Goal: Transaction & Acquisition: Purchase product/service

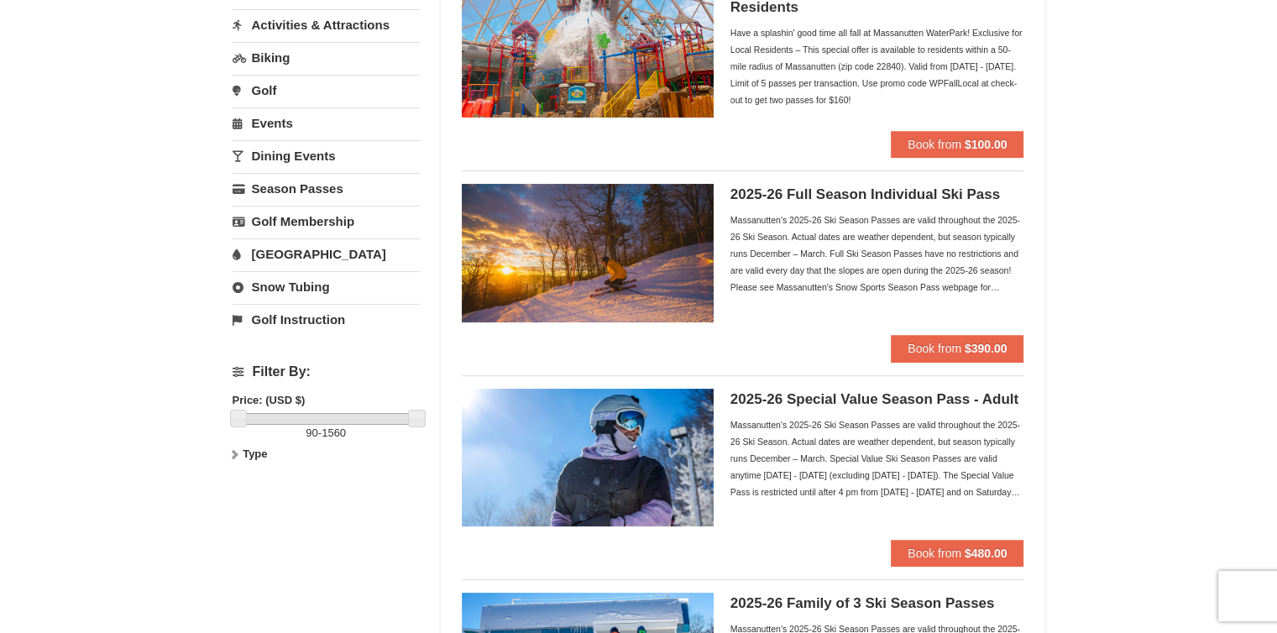
scroll to position [235, 0]
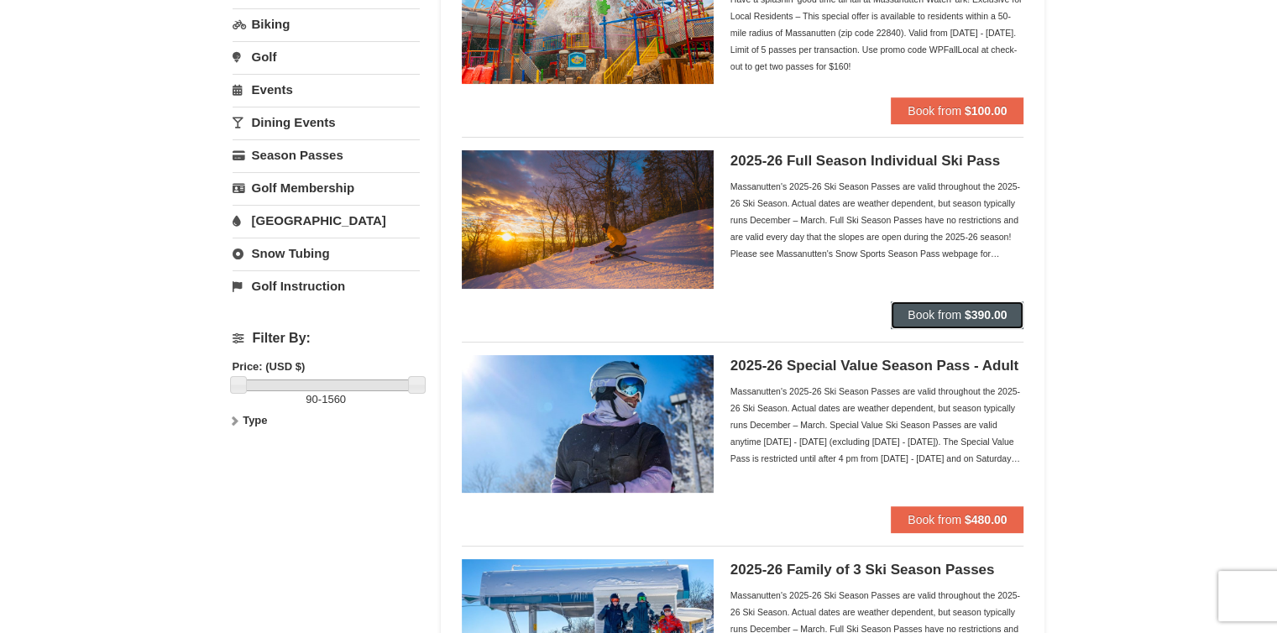
click at [947, 310] on span "Book from" at bounding box center [935, 314] width 54 height 13
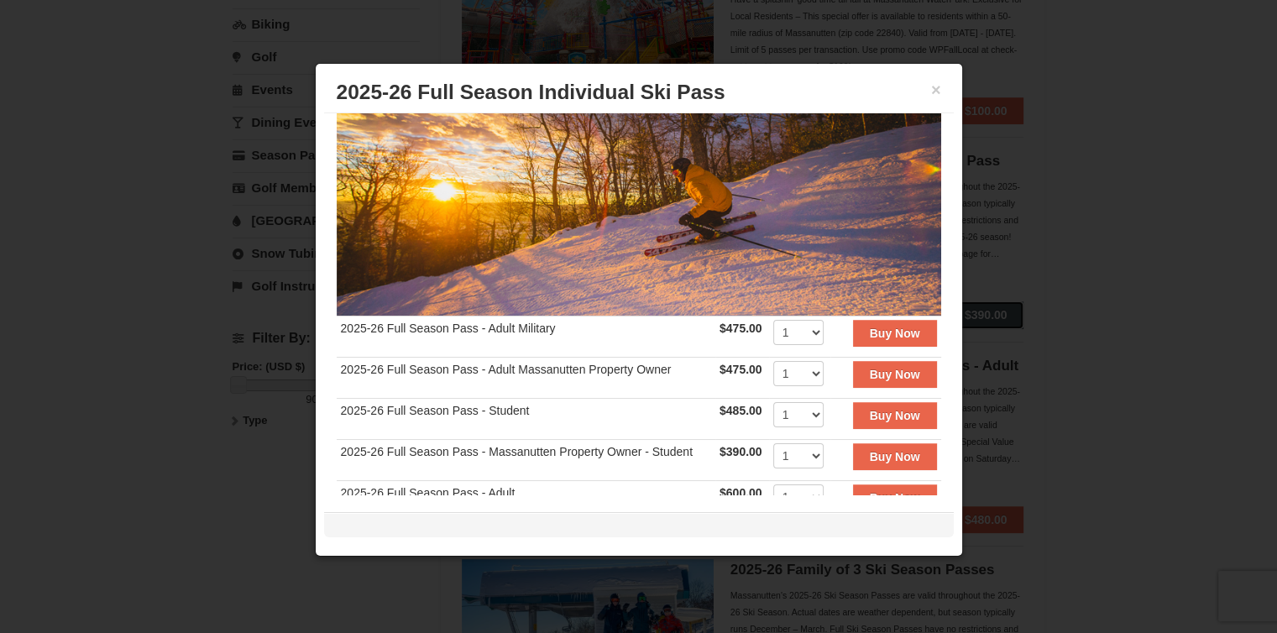
scroll to position [168, 0]
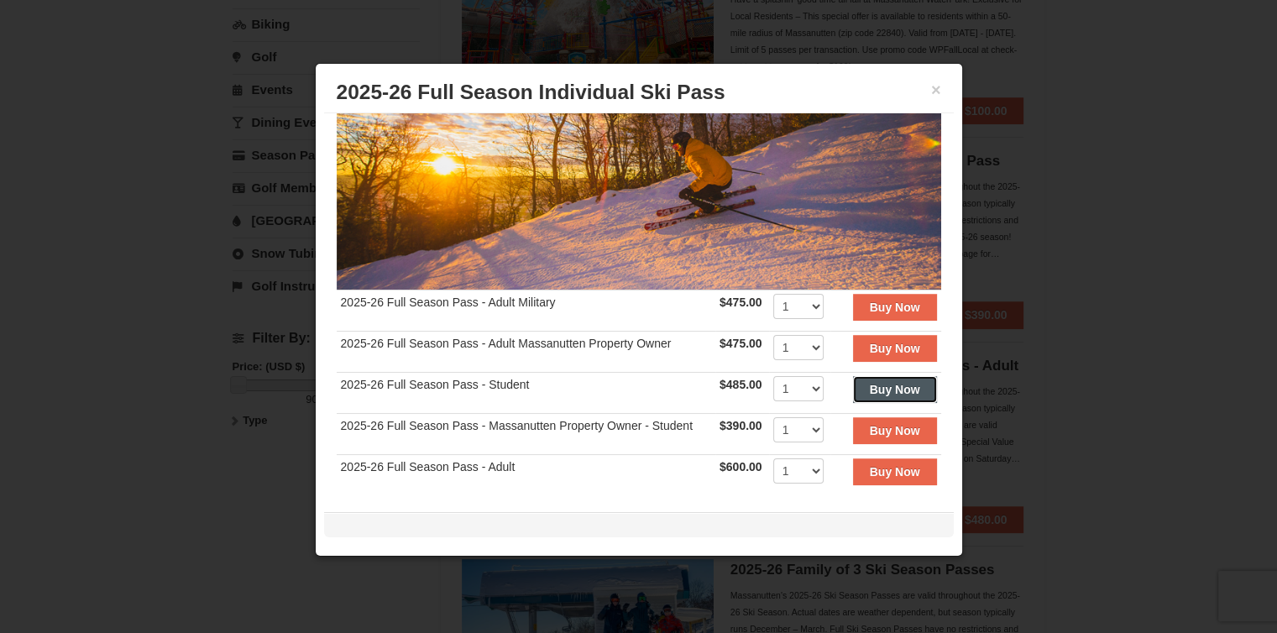
click at [875, 383] on strong "Buy Now" at bounding box center [895, 389] width 50 height 13
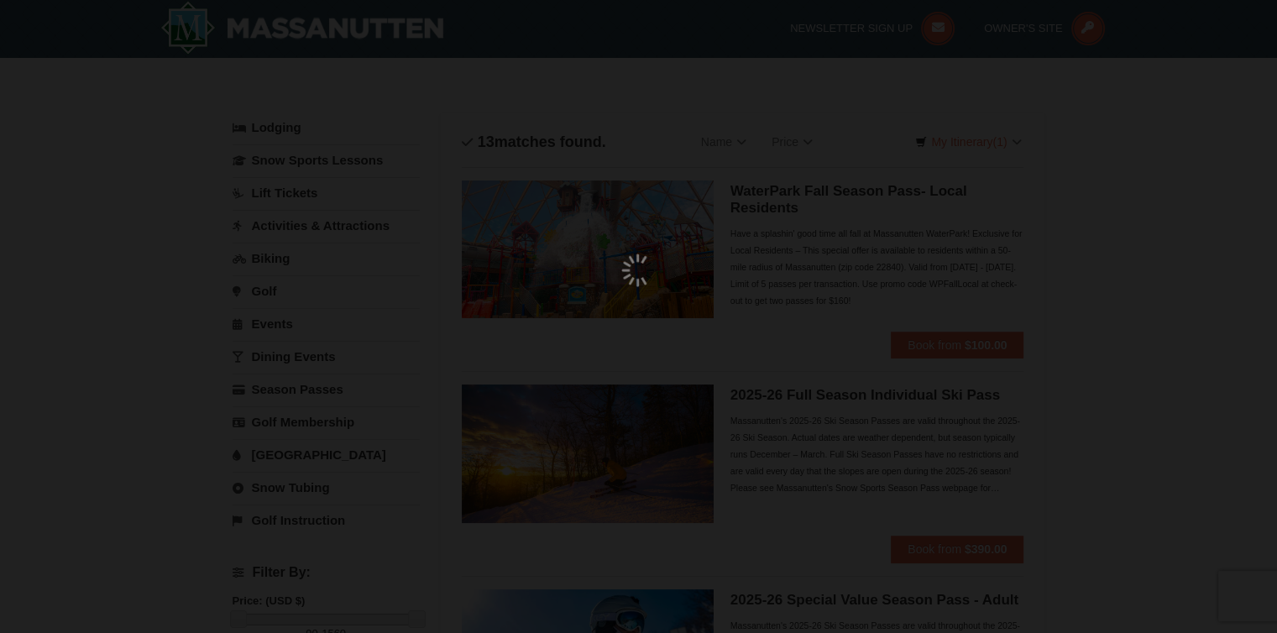
scroll to position [5, 0]
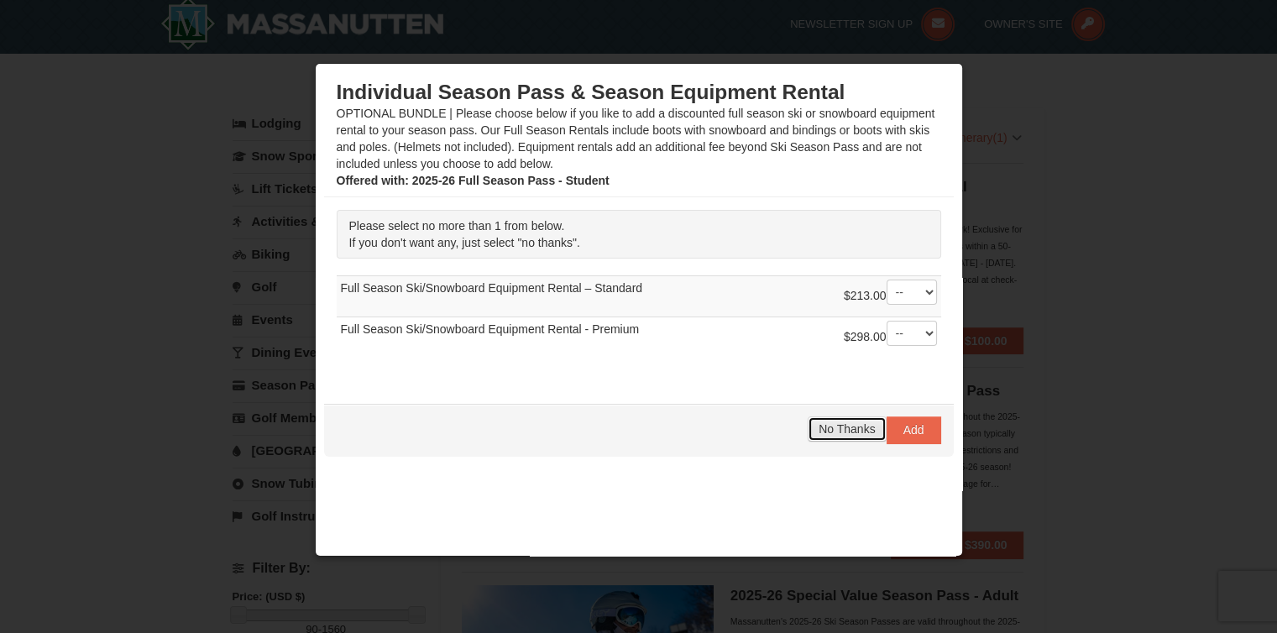
click at [830, 431] on span "No Thanks" at bounding box center [847, 428] width 56 height 13
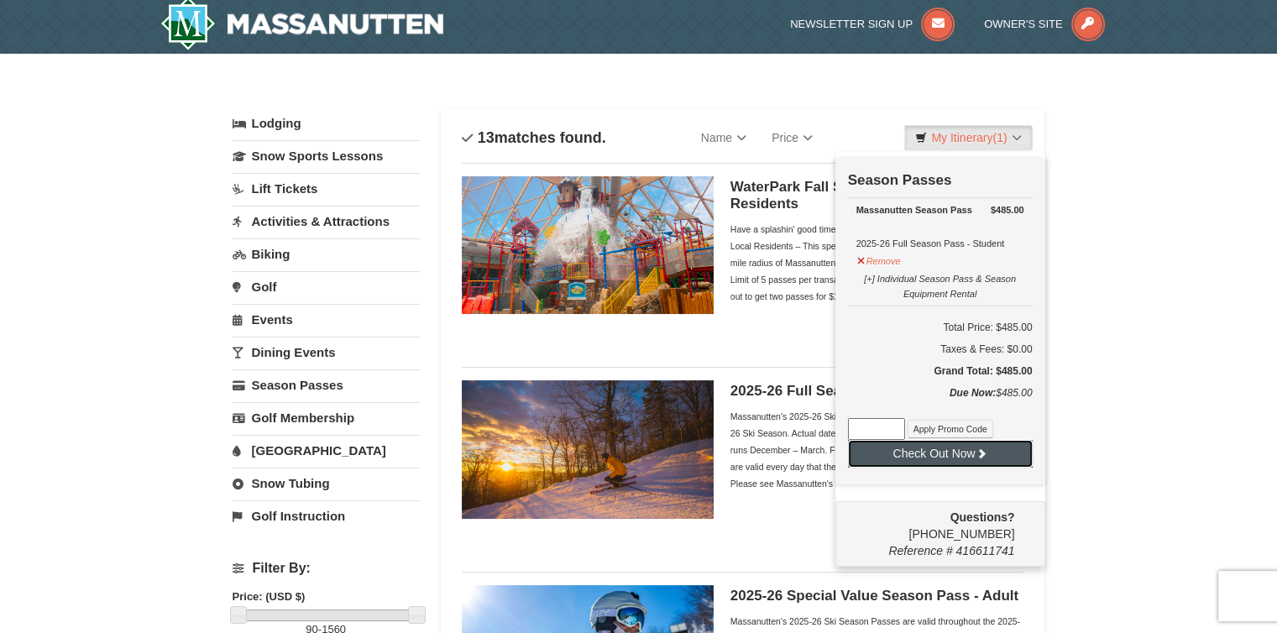
click at [926, 453] on button "Check Out Now" at bounding box center [940, 453] width 185 height 27
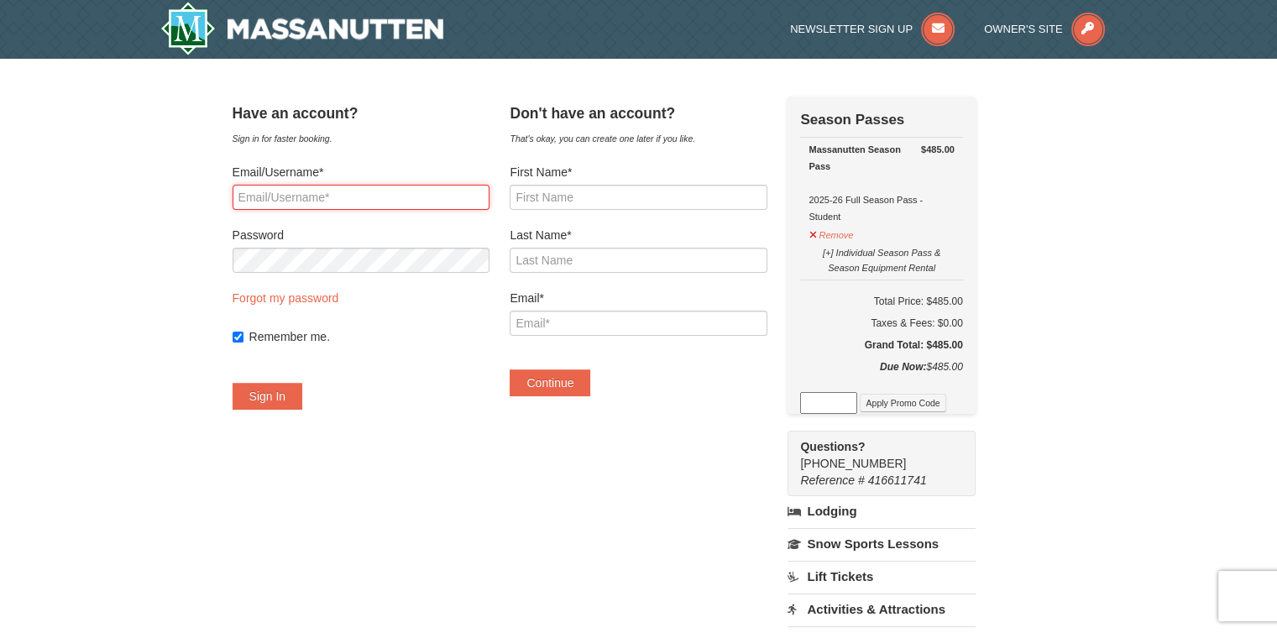
click at [327, 199] on input "Email/Username*" at bounding box center [361, 197] width 257 height 25
type input "[EMAIL_ADDRESS][DOMAIN_NAME]"
click at [273, 406] on button "Sign In" at bounding box center [268, 396] width 71 height 27
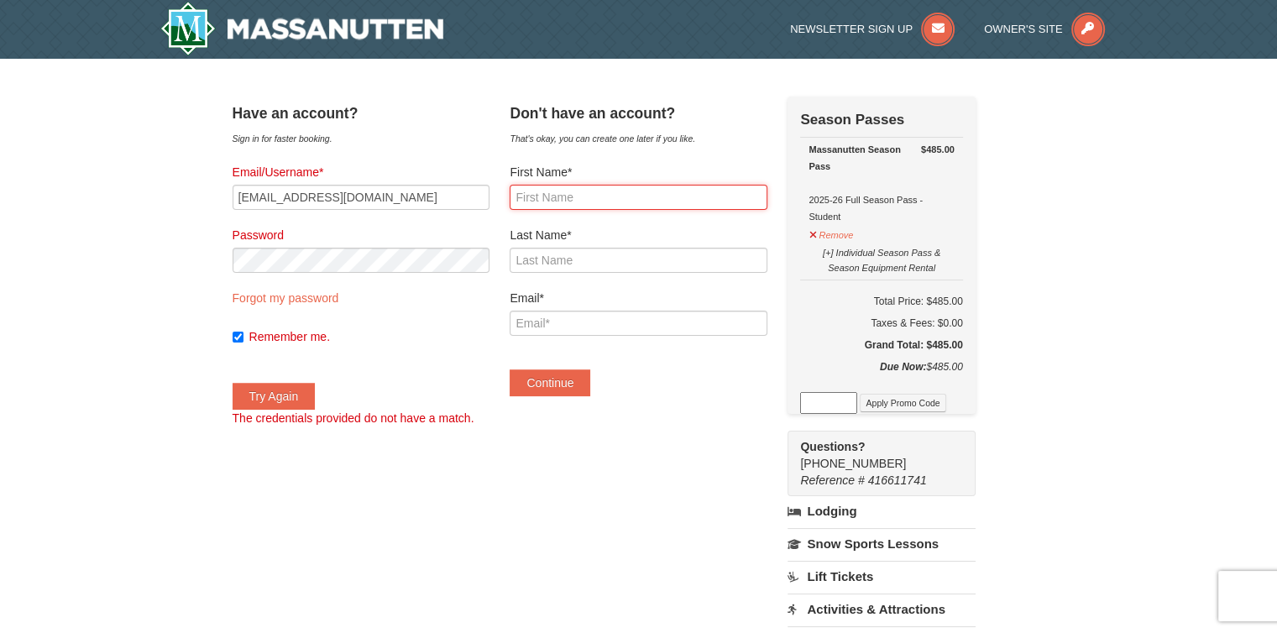
click at [590, 200] on input "First Name*" at bounding box center [638, 197] width 257 height 25
type input "Colby"
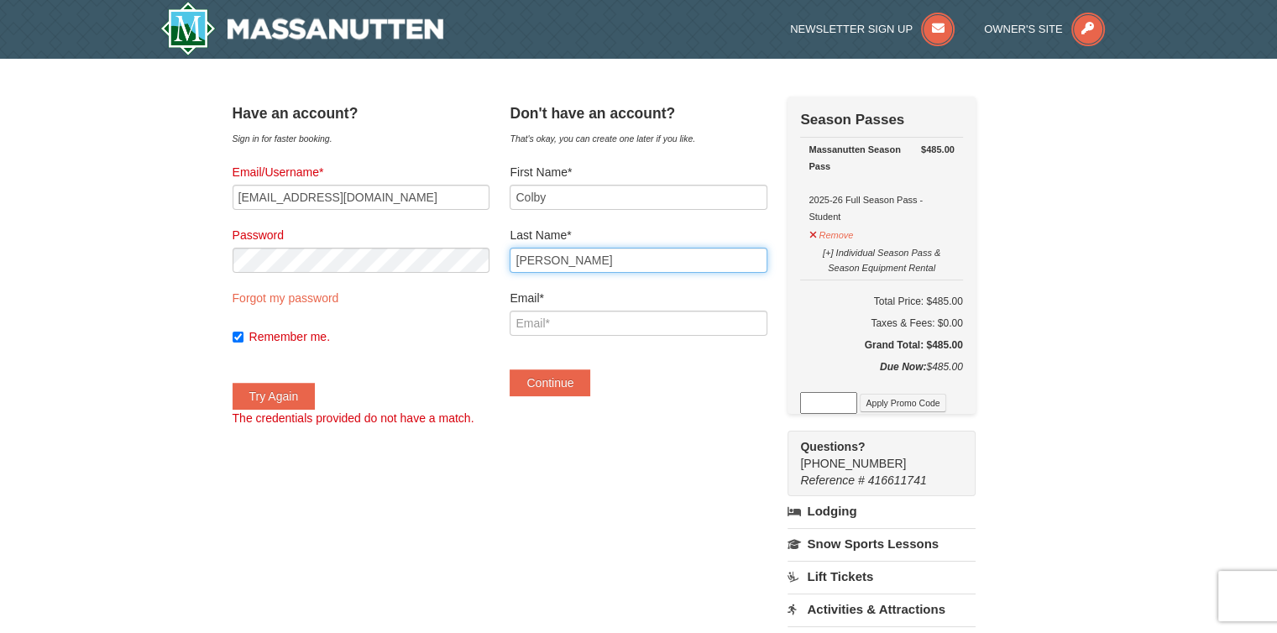
type input "Hutcherson"
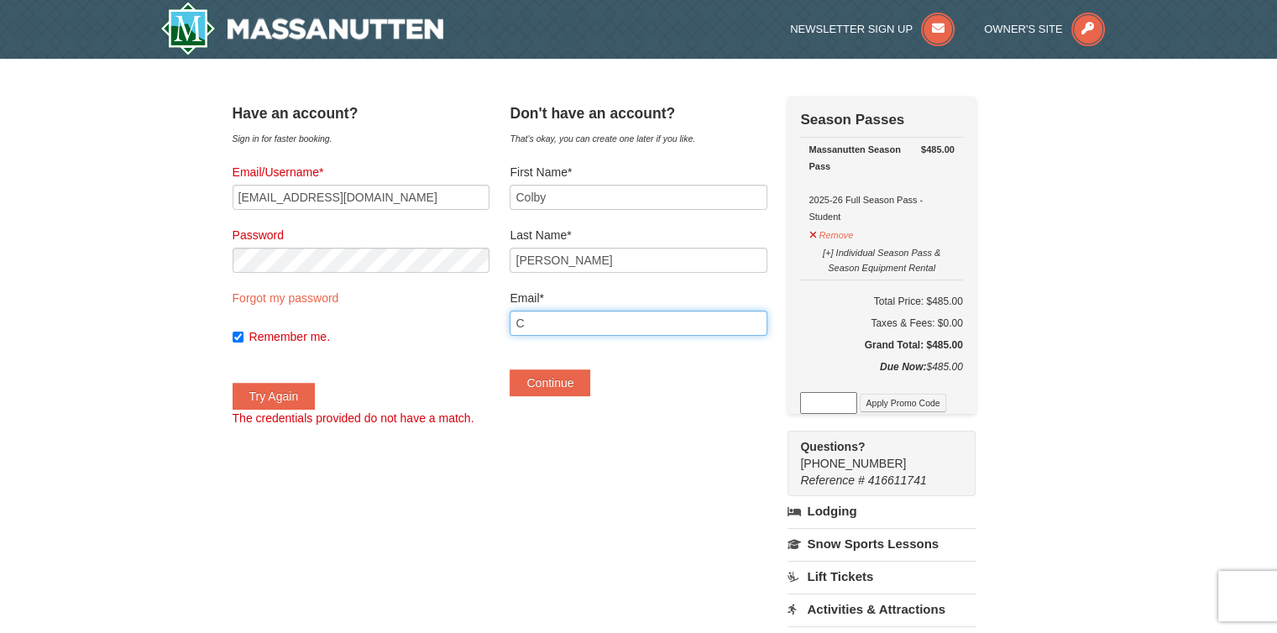
type input "[EMAIL_ADDRESS][DOMAIN_NAME]"
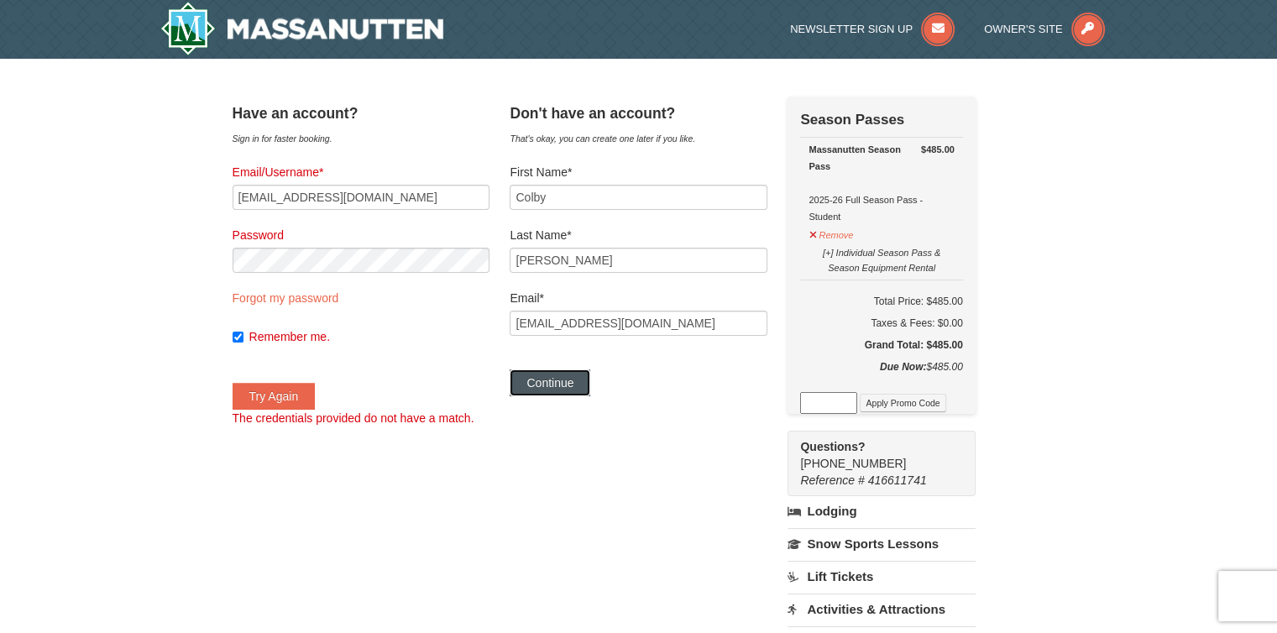
click at [569, 372] on button "Continue" at bounding box center [550, 382] width 81 height 27
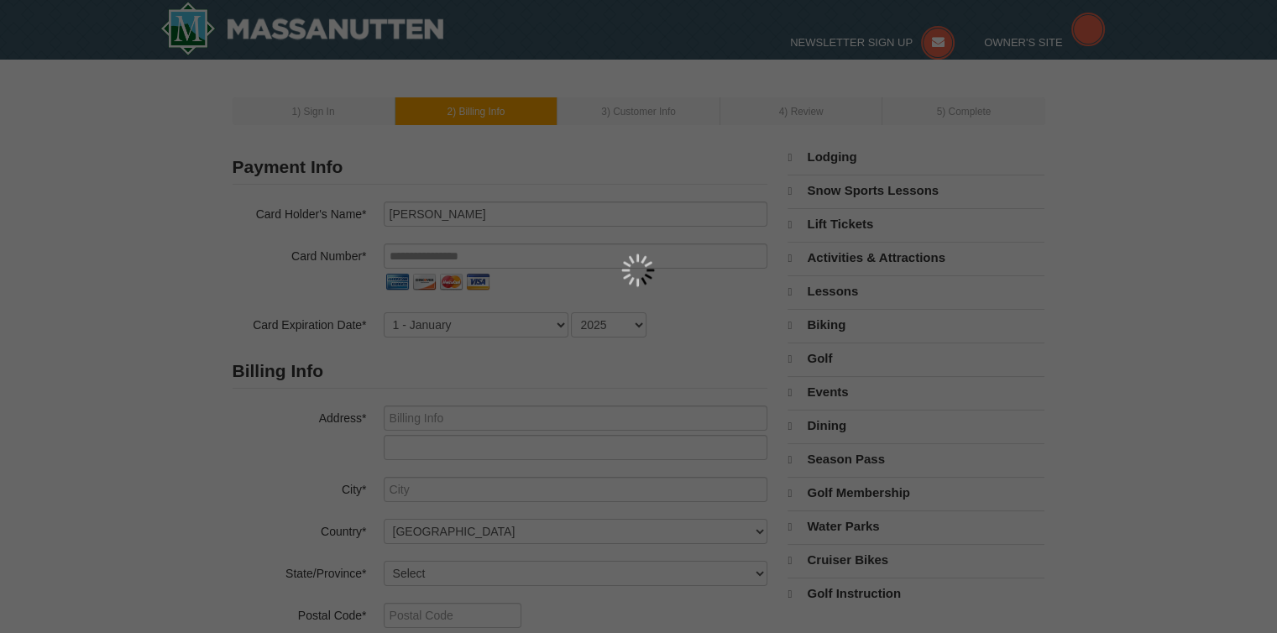
select select "10"
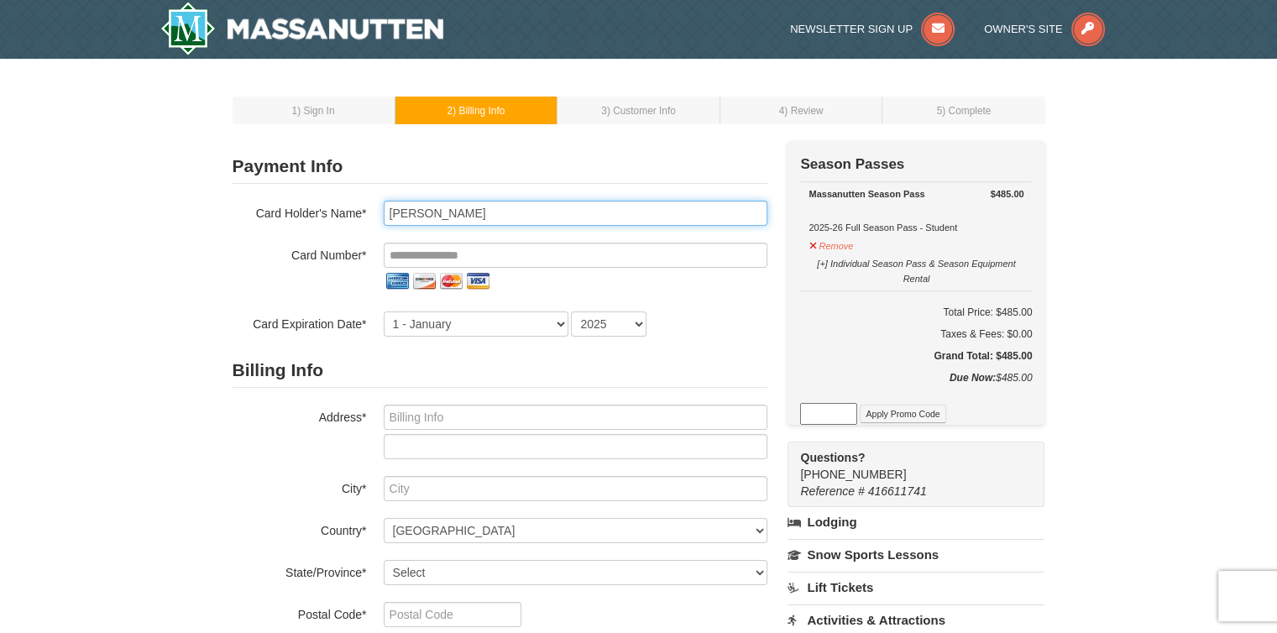
drag, startPoint x: 497, startPoint y: 207, endPoint x: 322, endPoint y: 193, distance: 176.0
click at [322, 193] on div "Payment Info Card To Use* New Card CVV* Card Holder's Name* Colby Hutcherson Ca…" at bounding box center [500, 242] width 535 height 187
type input "Amber"
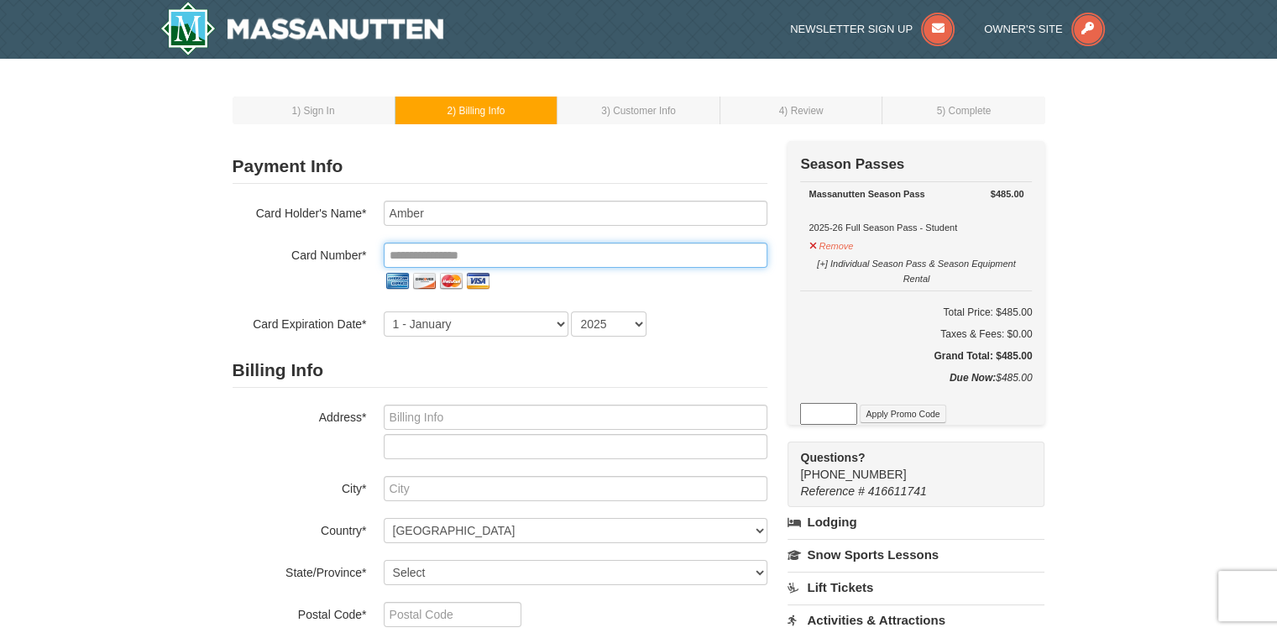
type input "**********"
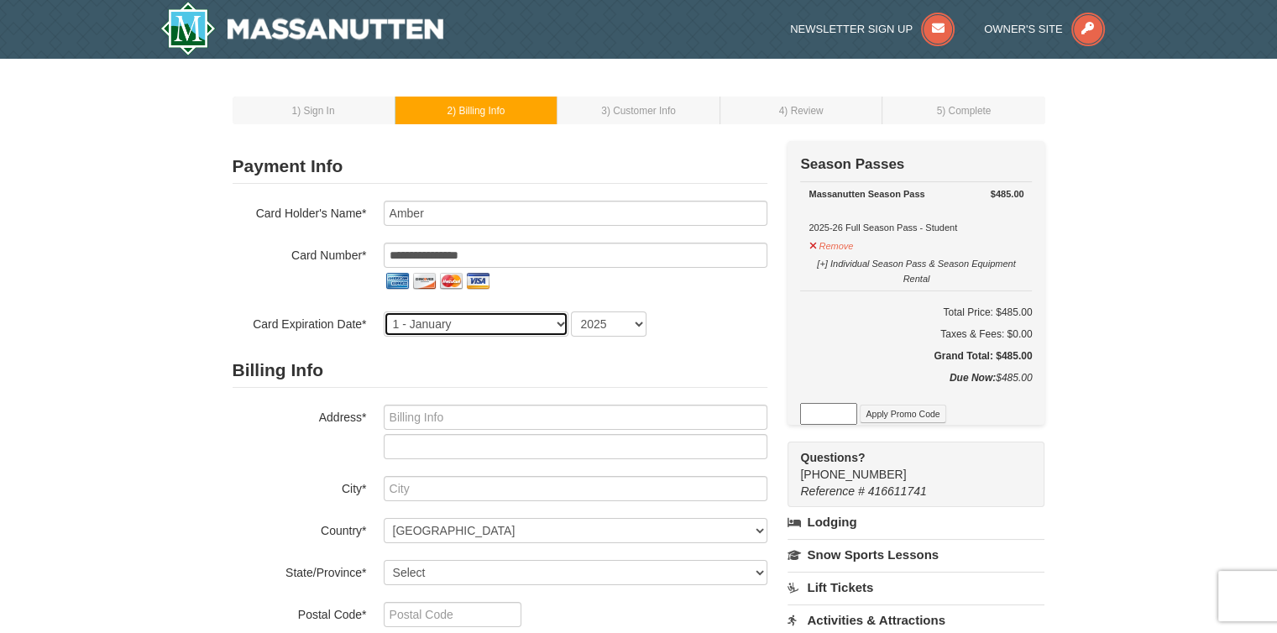
select select "7"
select select "2027"
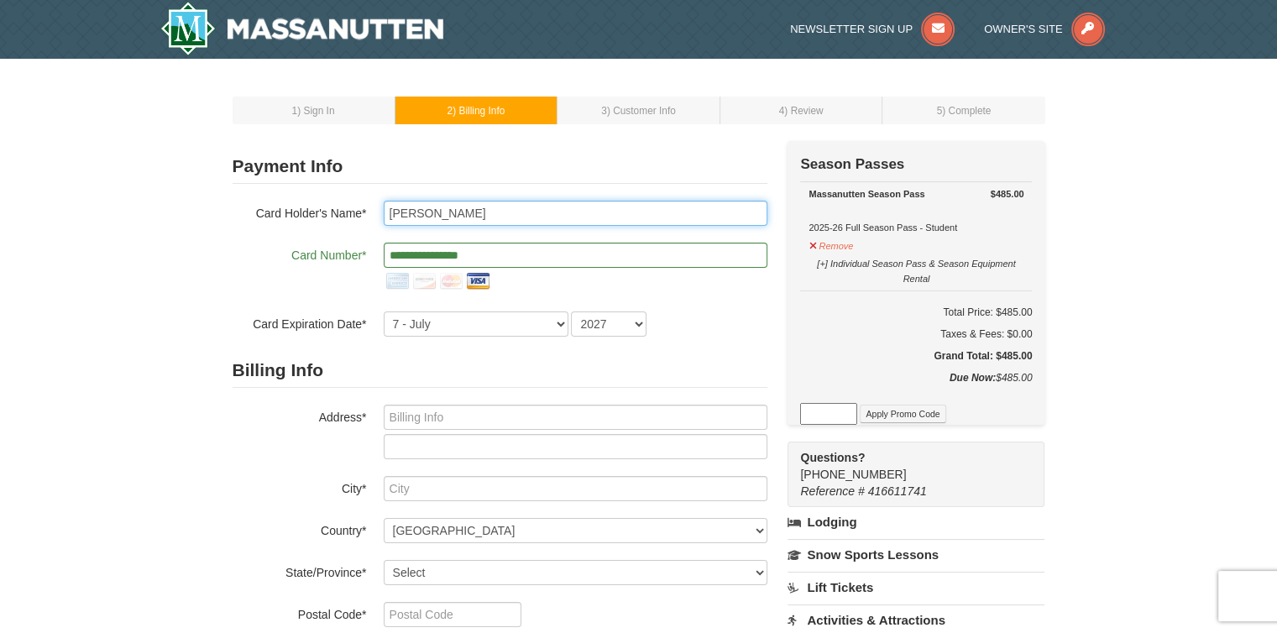
type input "Amber Hutcherson"
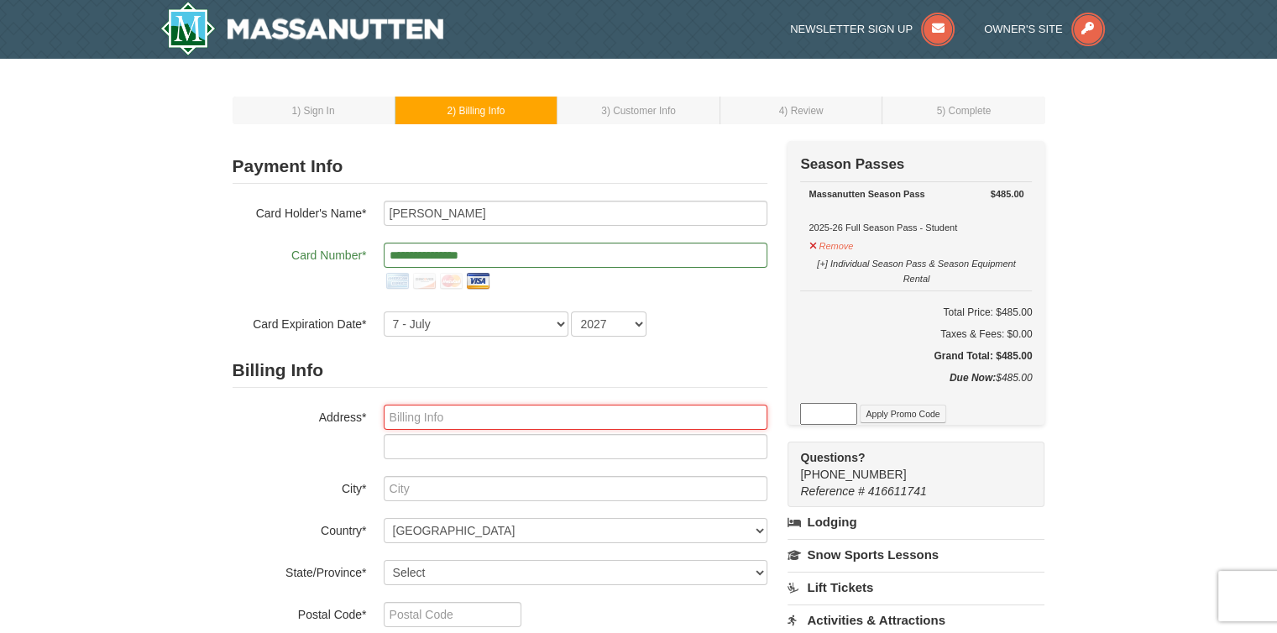
click at [401, 408] on input "text" at bounding box center [576, 417] width 384 height 25
type input "[STREET_ADDRESS]"
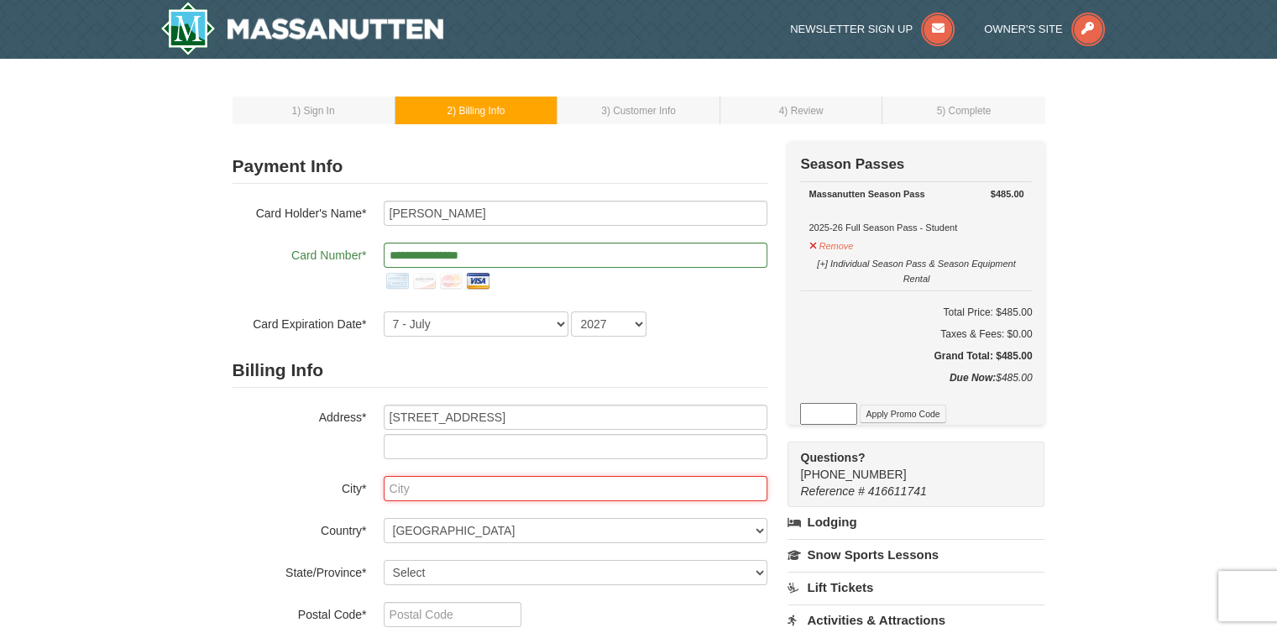
type input "Manquin"
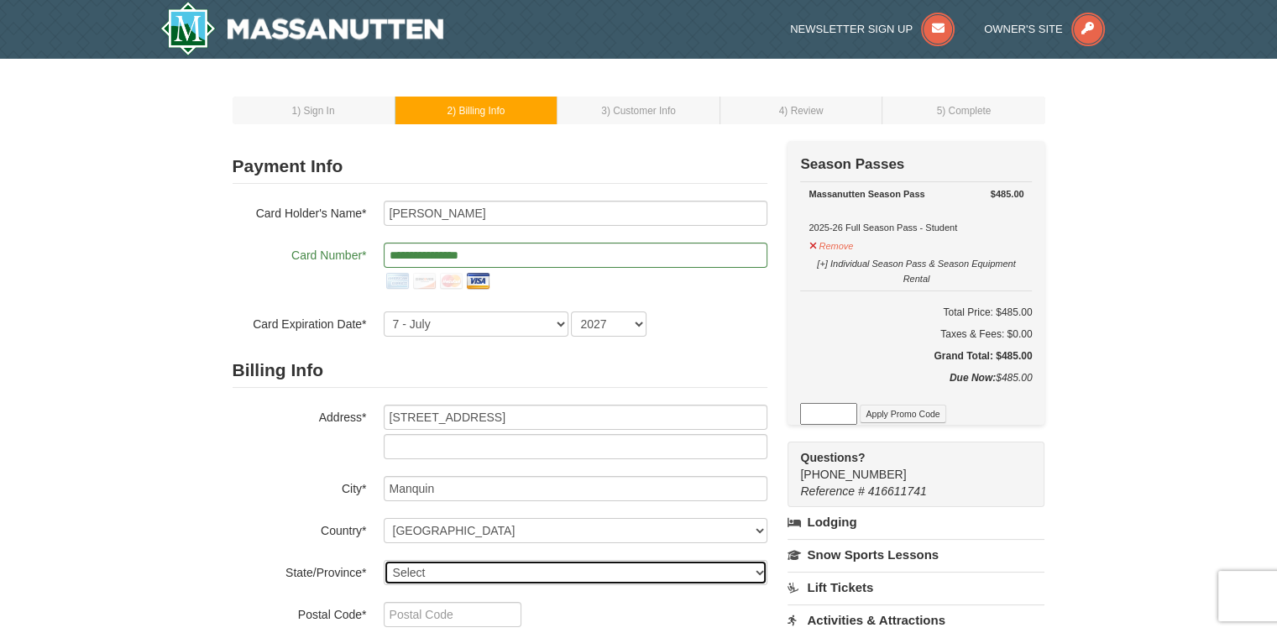
select select "VA"
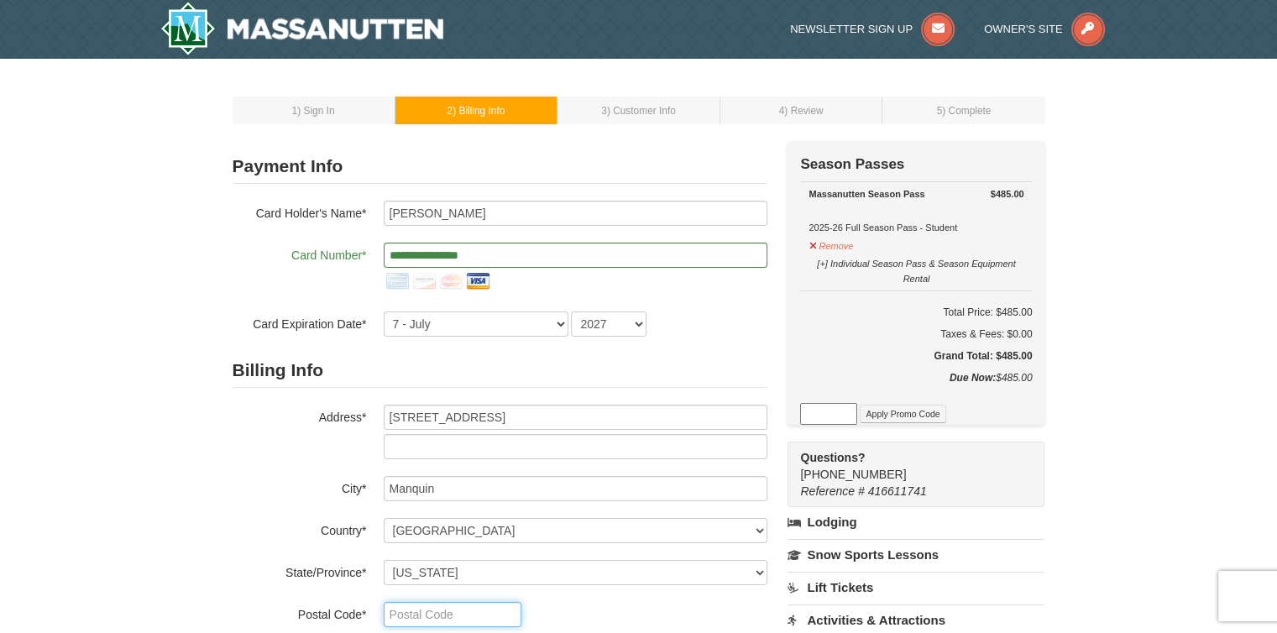
type input "23106"
type input "804"
type input "514"
type input "3943"
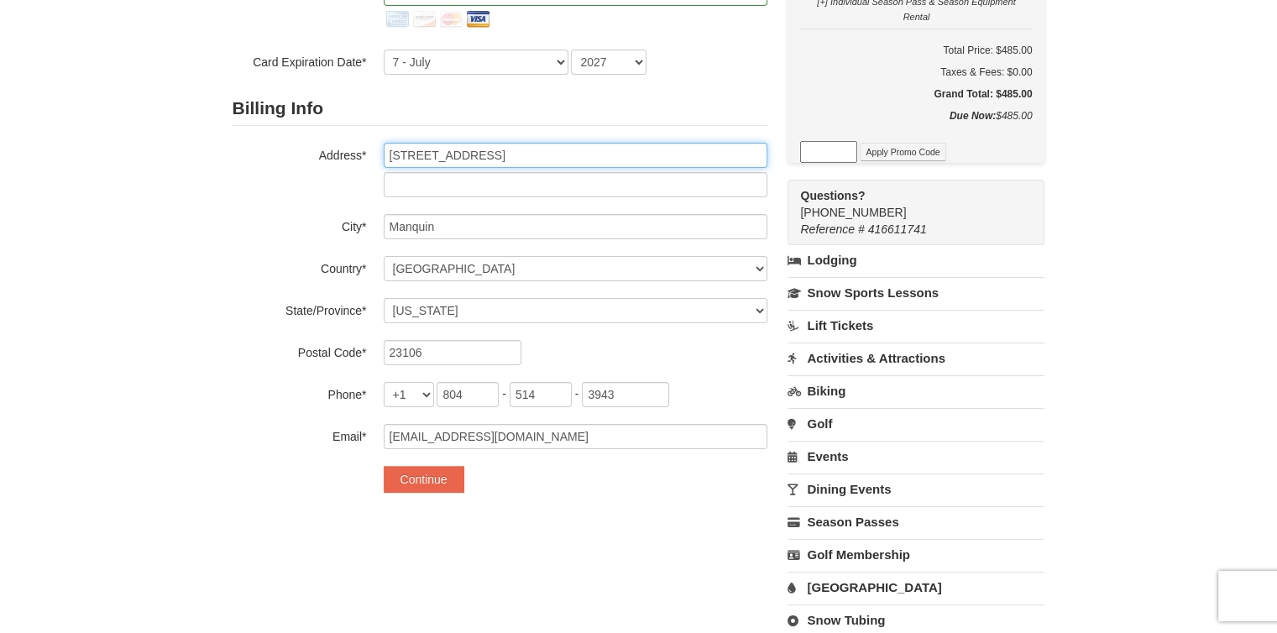
scroll to position [269, 0]
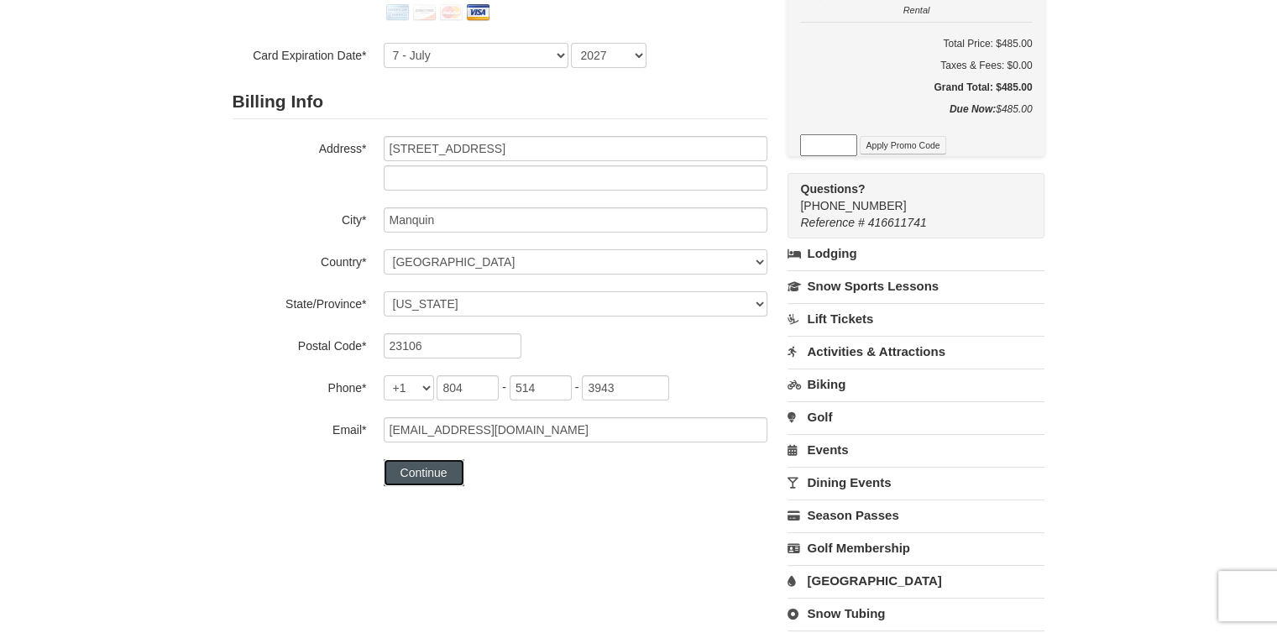
click at [426, 471] on button "Continue" at bounding box center [424, 472] width 81 height 27
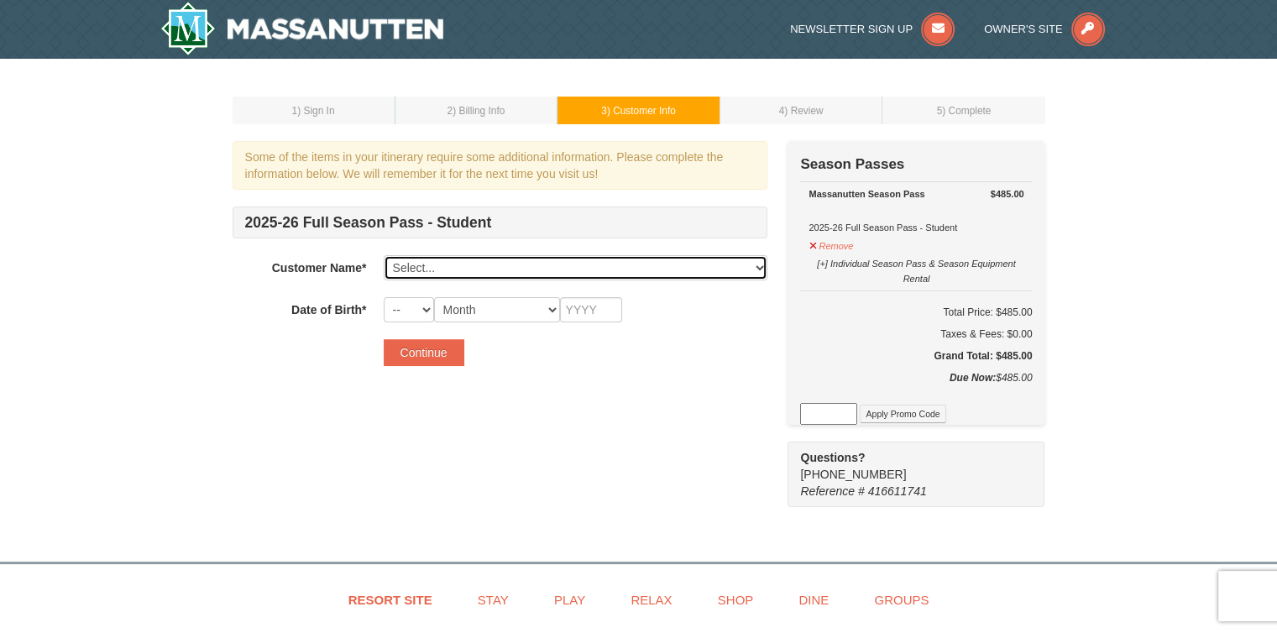
click at [473, 273] on select "Select... Colby Hutcherson Add New..." at bounding box center [576, 267] width 384 height 25
select select "28366026"
click at [384, 255] on select "Select... Colby Hutcherson Add New..." at bounding box center [576, 267] width 384 height 25
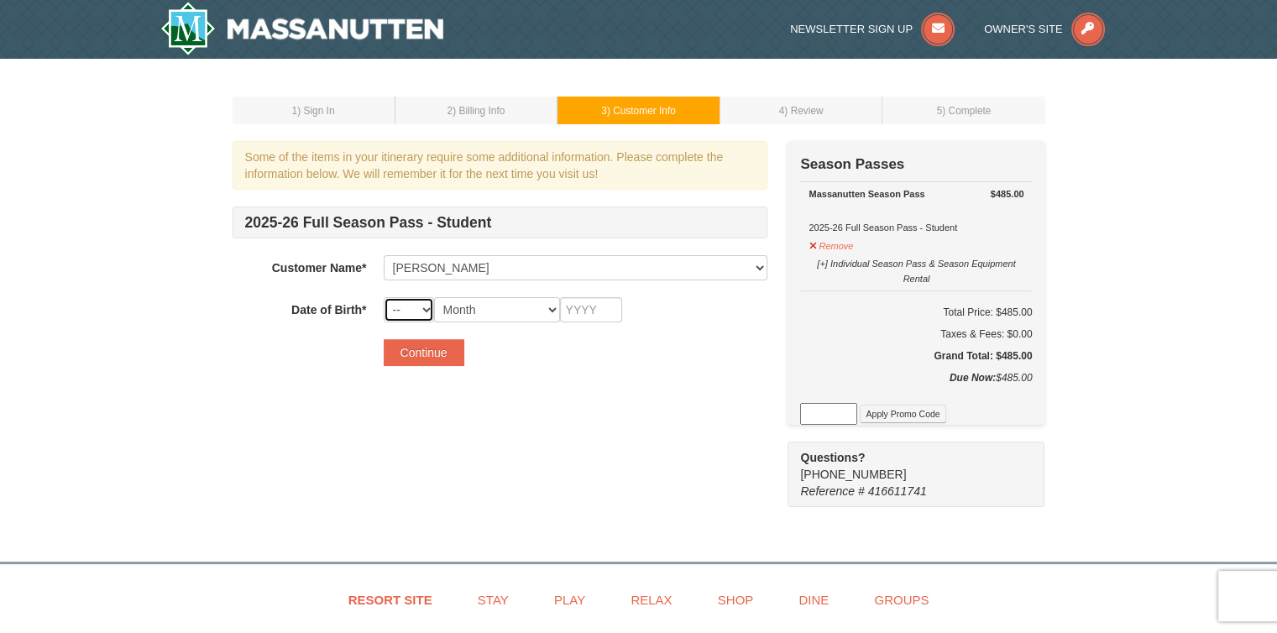
click at [427, 306] on select "-- 01 02 03 04 05 06 07 08 09 10 11 12 13 14 15 16 17 18 19 20 21 22 23 24 25 2…" at bounding box center [409, 309] width 50 height 25
select select "10"
click at [384, 297] on select "-- 01 02 03 04 05 06 07 08 09 10 11 12 13 14 15 16 17 18 19 20 21 22 23 24 25 2…" at bounding box center [409, 309] width 50 height 25
click at [502, 311] on select "Month January February March April May June July August September October Novem…" at bounding box center [497, 309] width 126 height 25
select select "04"
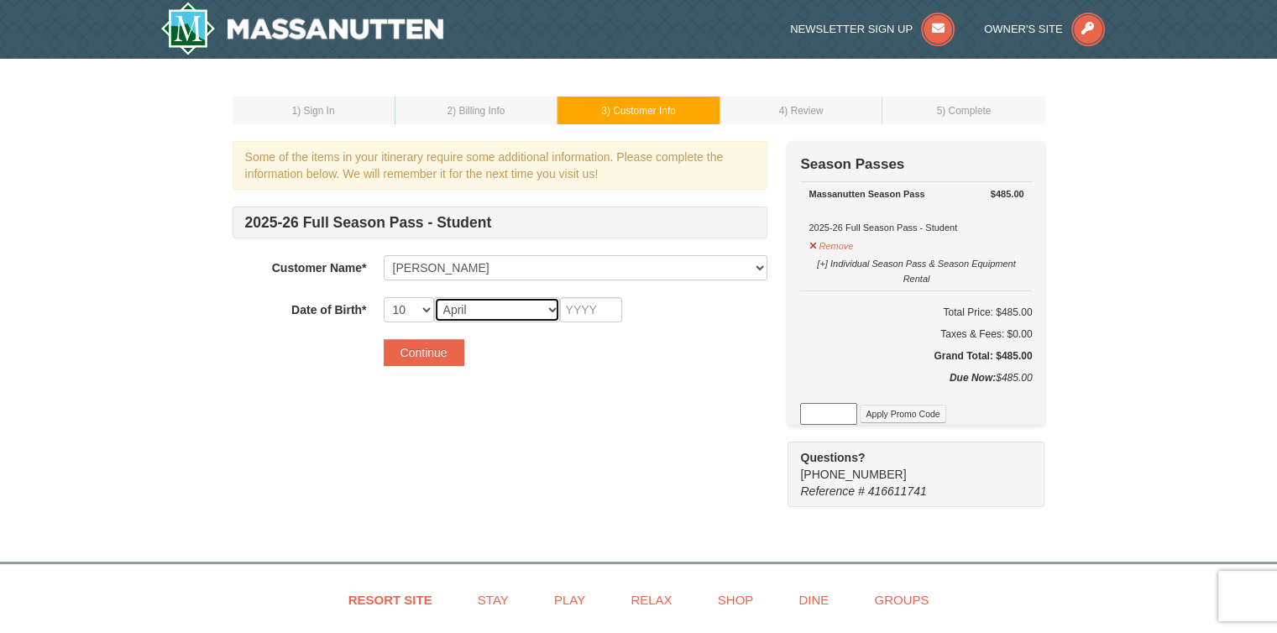
click at [434, 297] on select "Month January February March April May June July August September October Novem…" at bounding box center [497, 309] width 126 height 25
click at [610, 320] on input "text" at bounding box center [591, 309] width 62 height 25
type input "2008"
click at [420, 339] on button "Continue" at bounding box center [424, 352] width 81 height 27
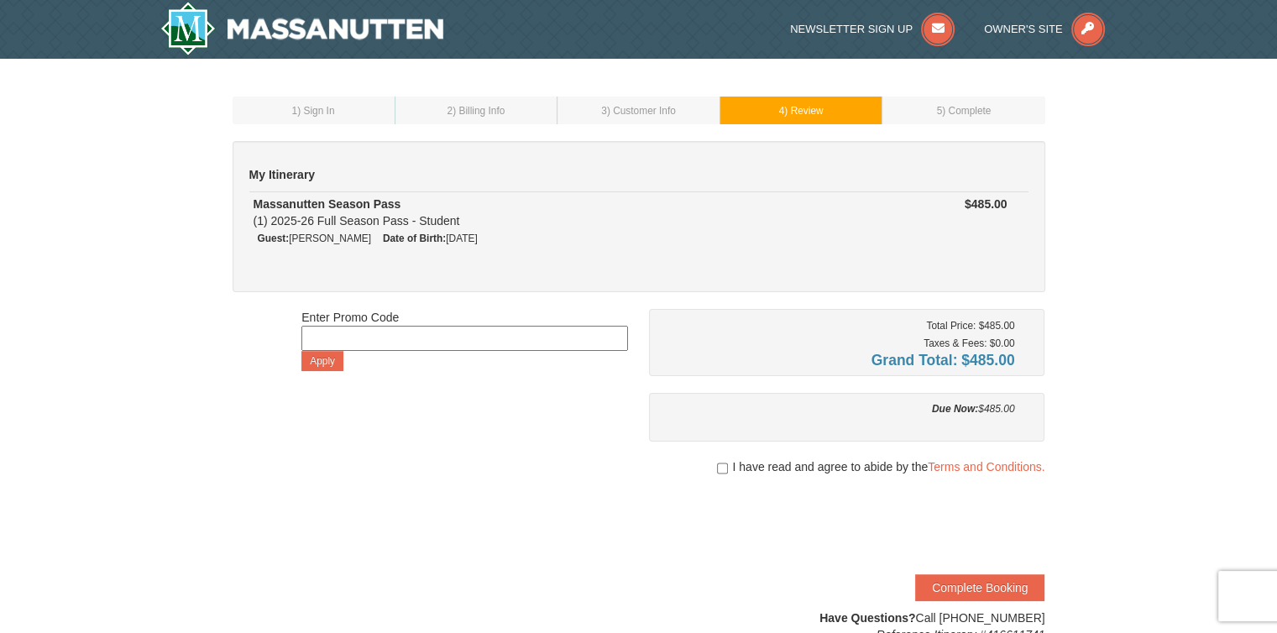
click at [713, 464] on div "I have read and agree to abide by the Terms and Conditions." at bounding box center [847, 466] width 396 height 17
click at [717, 464] on input "checkbox" at bounding box center [722, 468] width 11 height 13
checkbox input "true"
click at [1012, 588] on button "Complete Booking" at bounding box center [979, 587] width 129 height 27
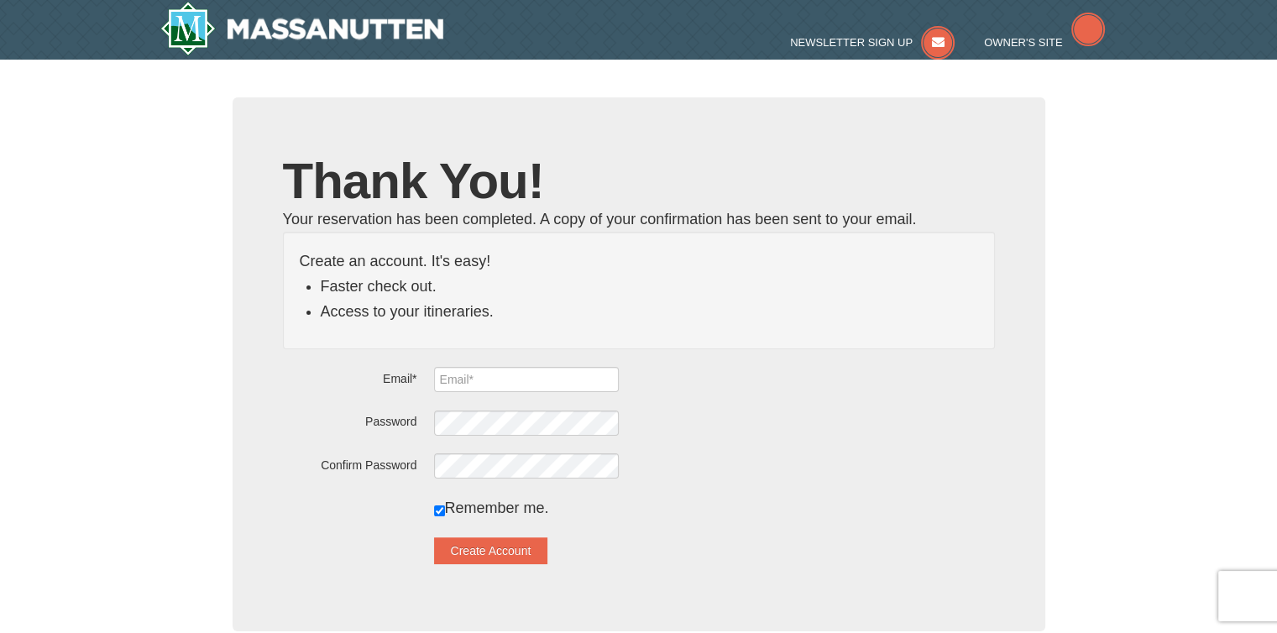
type input "[EMAIL_ADDRESS][DOMAIN_NAME]"
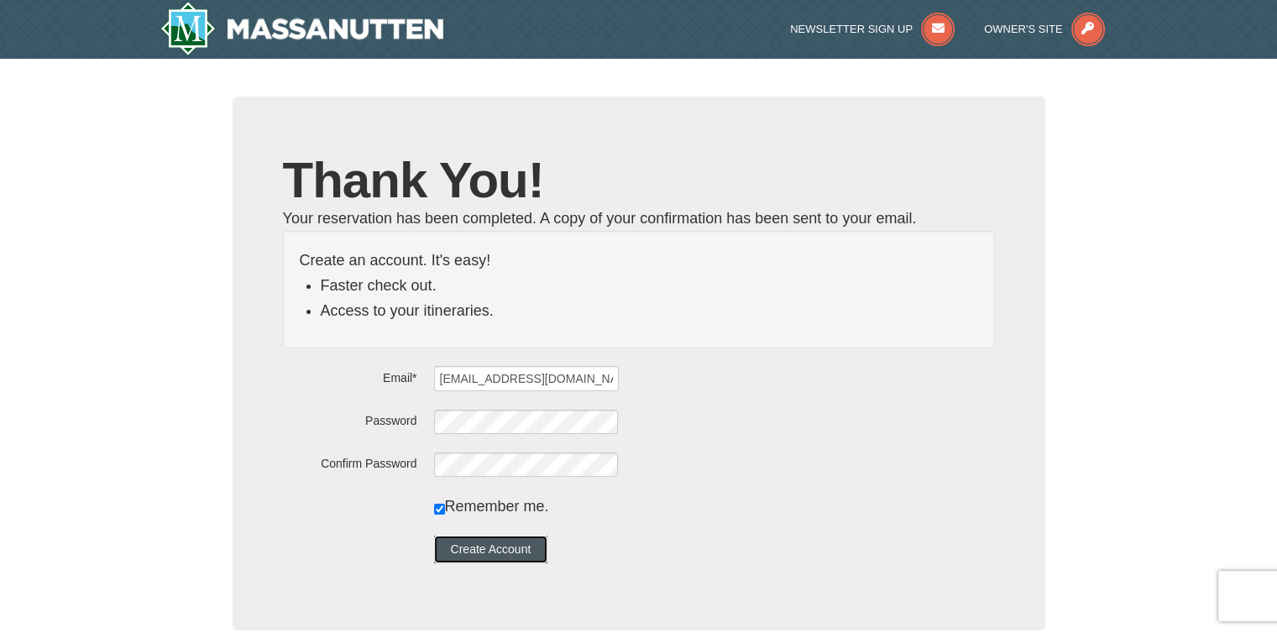
click at [477, 542] on button "Create Account" at bounding box center [491, 549] width 114 height 27
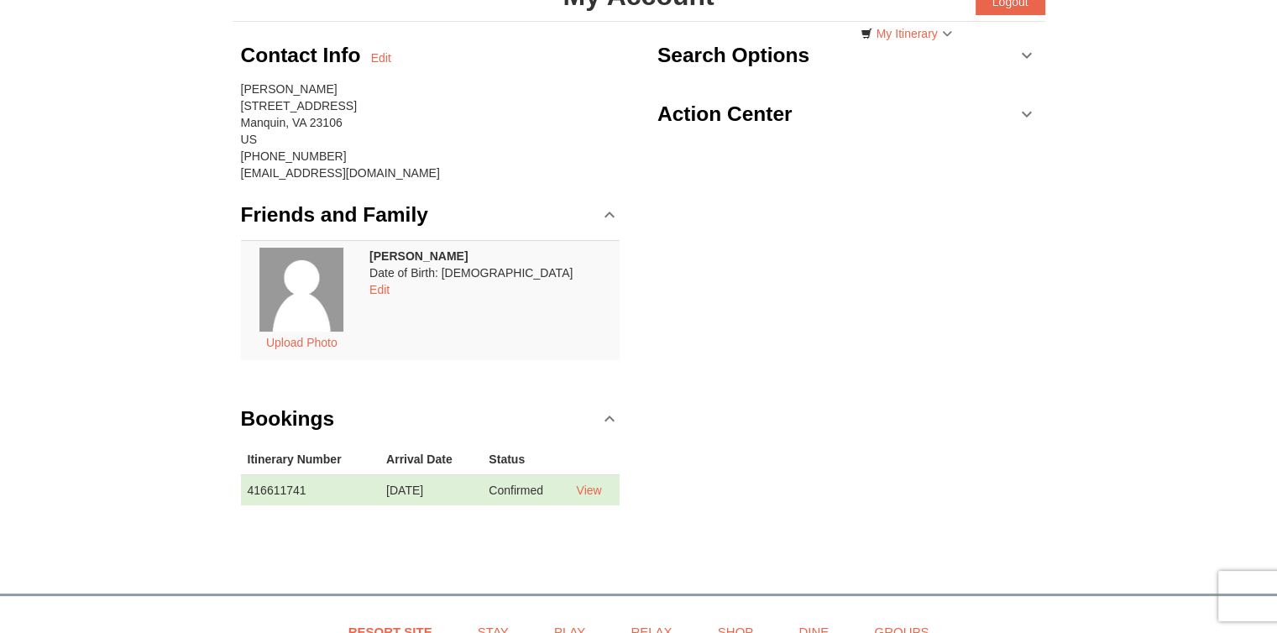
scroll to position [128, 0]
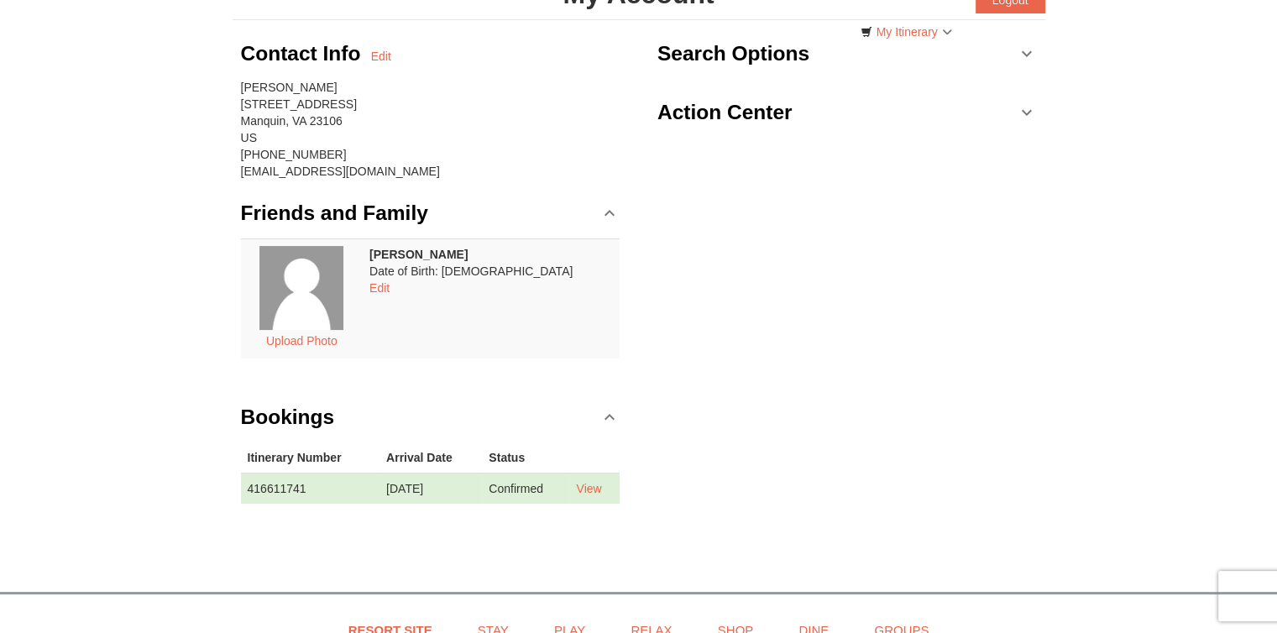
click at [1026, 119] on link "Action Center" at bounding box center [846, 112] width 379 height 50
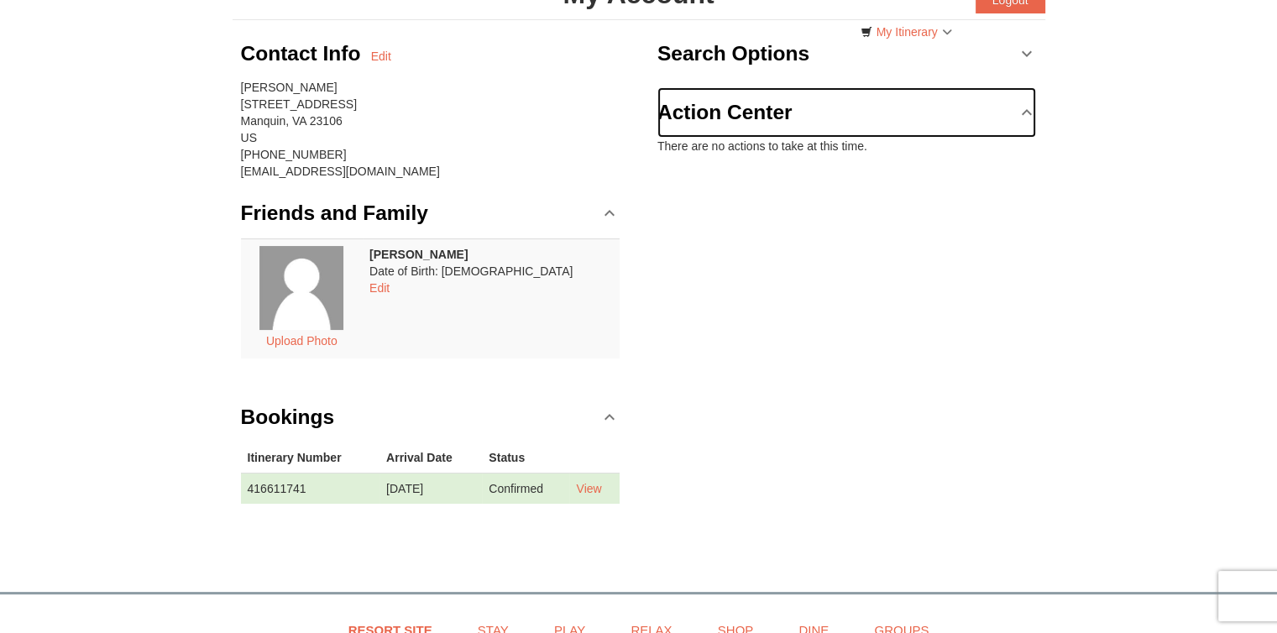
scroll to position [487, 0]
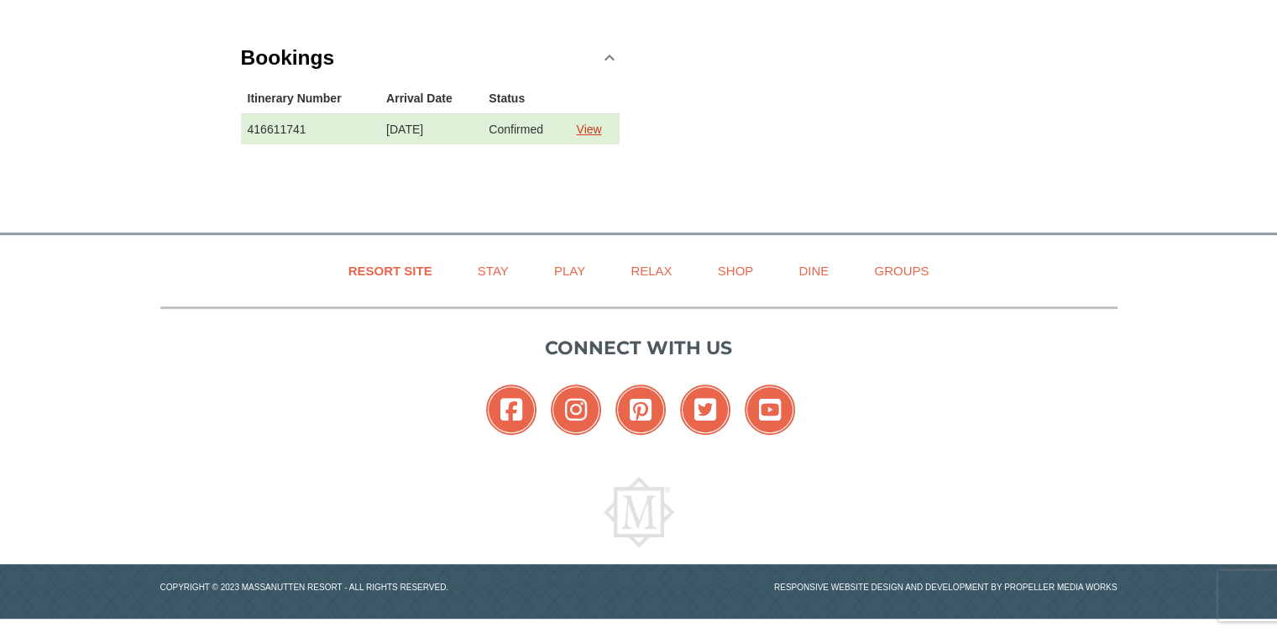
click at [601, 125] on link "View" at bounding box center [588, 129] width 25 height 13
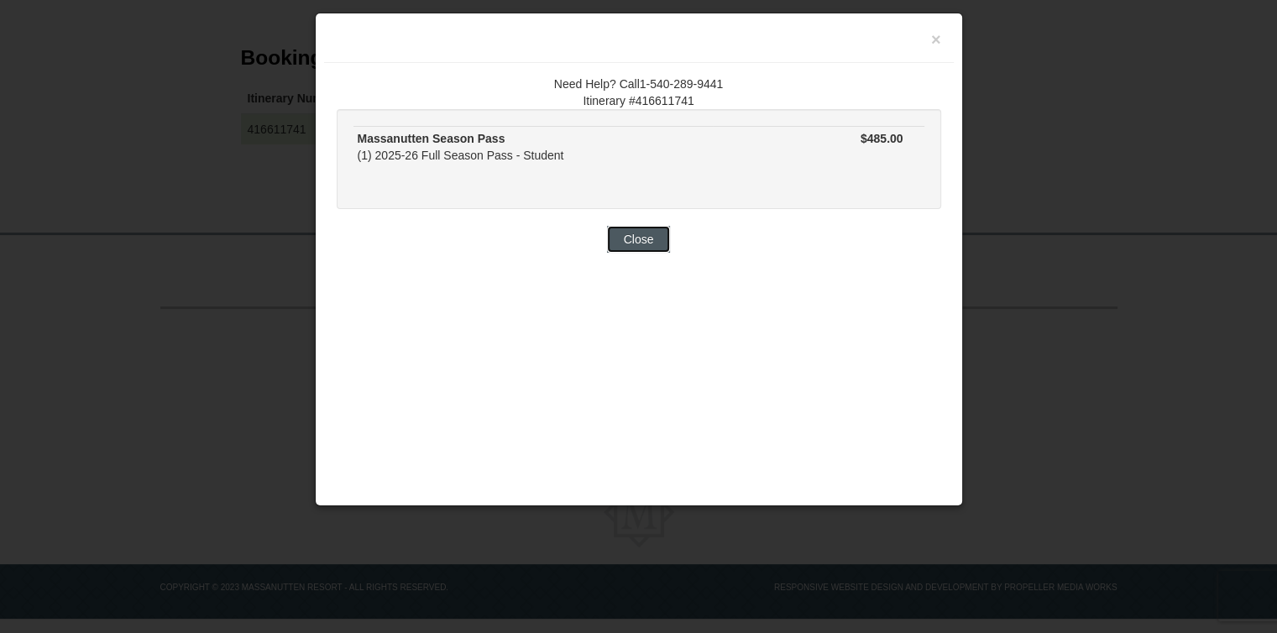
click at [651, 229] on button "Close" at bounding box center [639, 239] width 64 height 27
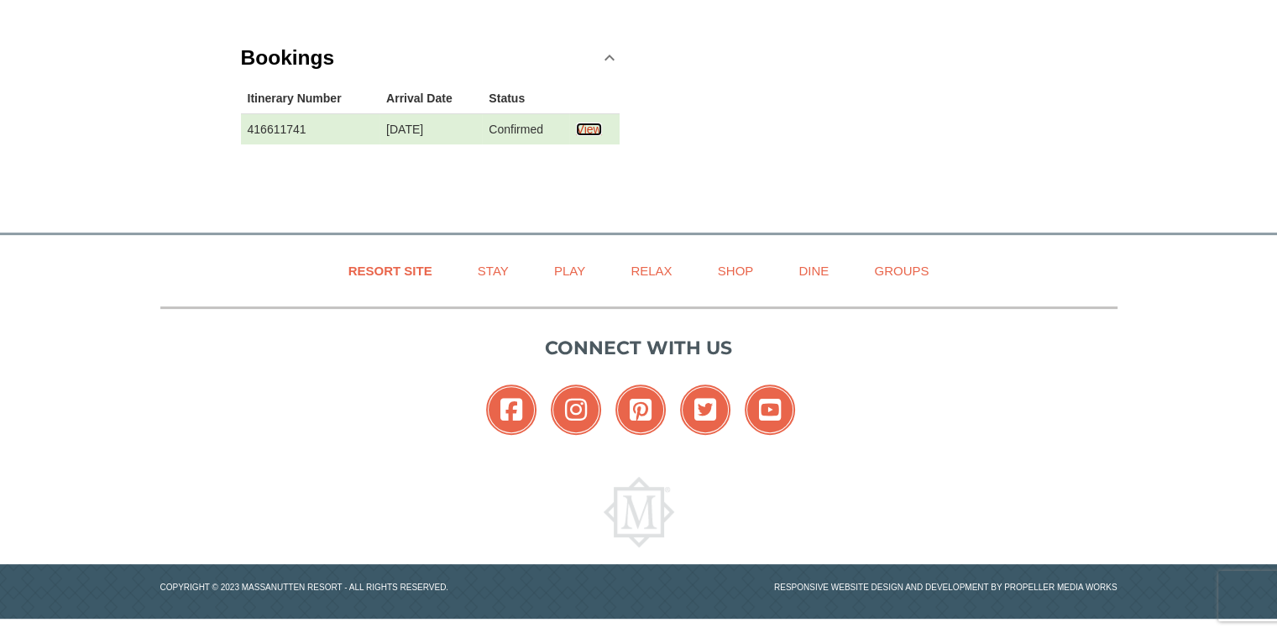
scroll to position [0, 0]
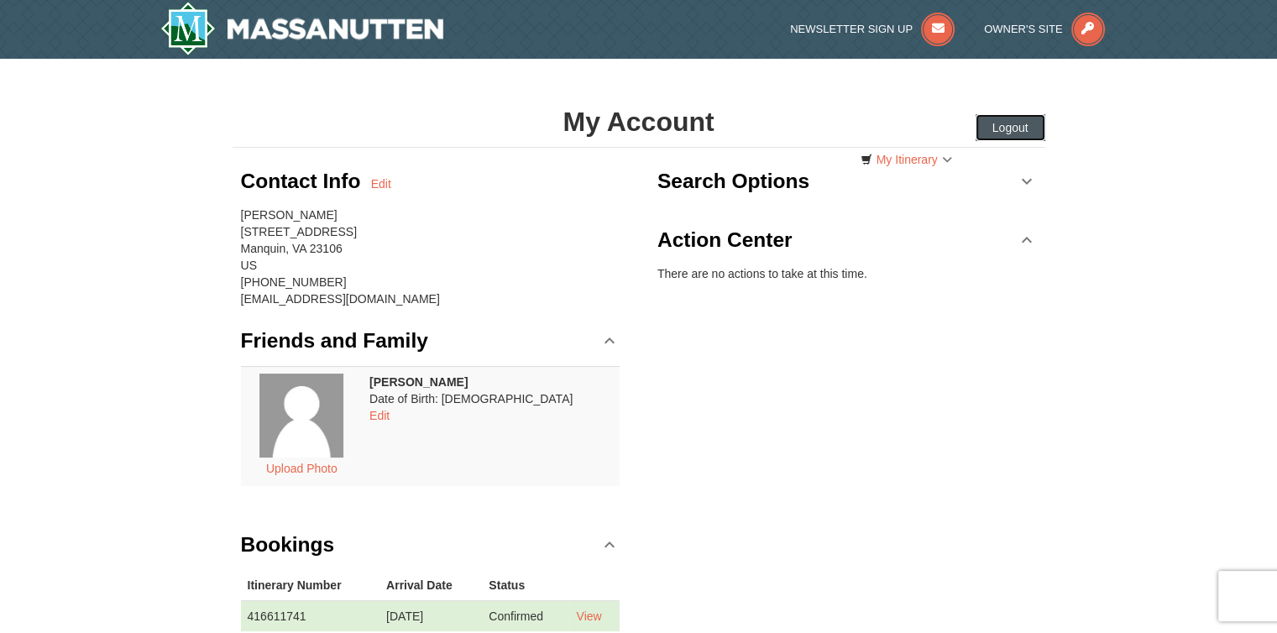
click at [1037, 121] on button "Logout" at bounding box center [1011, 127] width 70 height 27
